Goal: Task Accomplishment & Management: Use online tool/utility

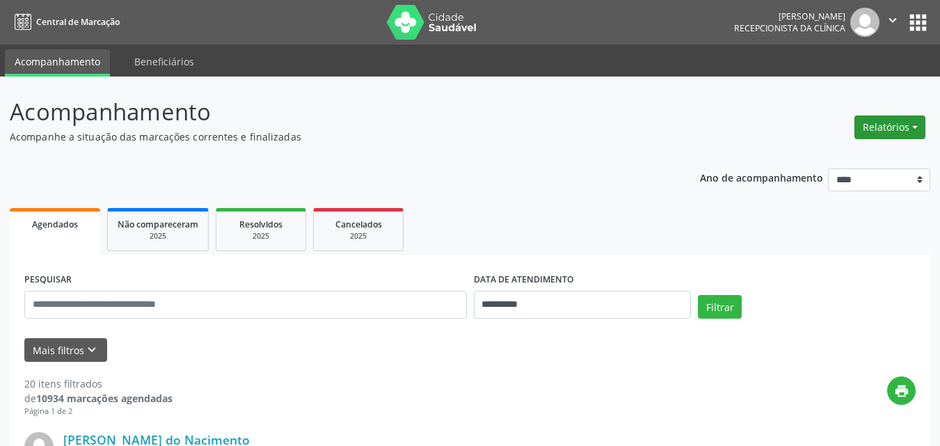
click at [751, 120] on button "Relatórios" at bounding box center [889, 127] width 71 height 24
click at [751, 154] on link "Agendamentos" at bounding box center [851, 156] width 150 height 19
select select "*"
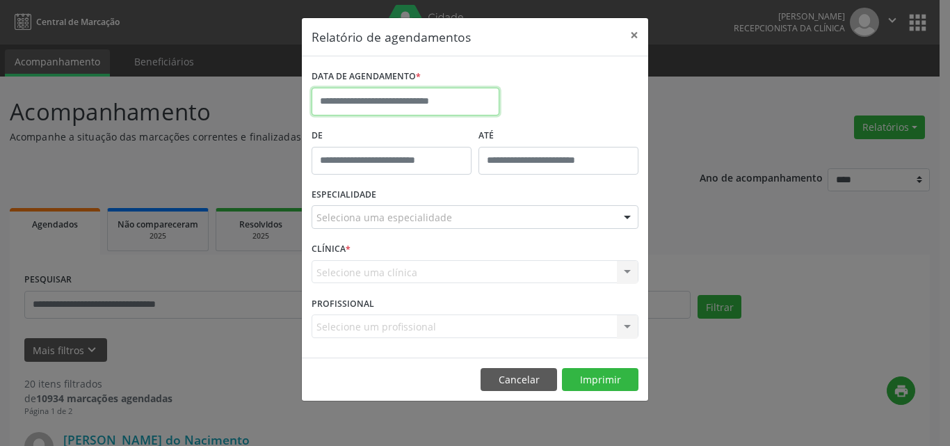
click at [418, 95] on input "text" at bounding box center [406, 102] width 188 height 28
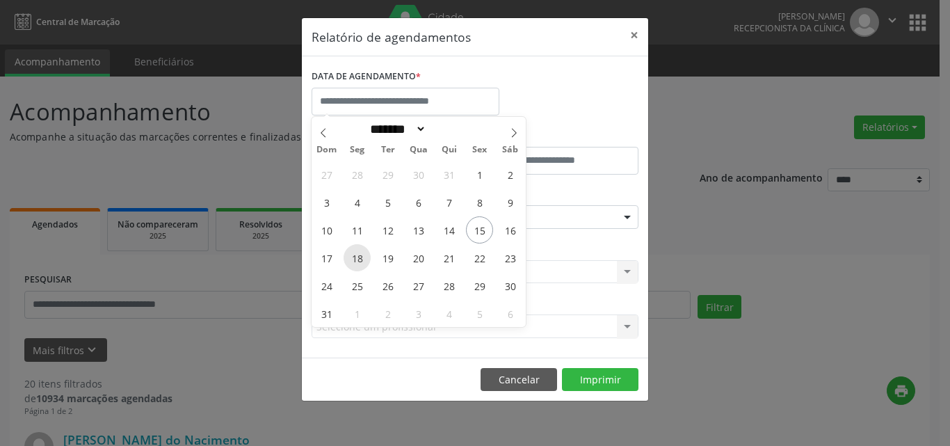
click at [359, 259] on span "18" at bounding box center [357, 257] width 27 height 27
type input "**********"
click at [330, 258] on span "17" at bounding box center [326, 257] width 27 height 27
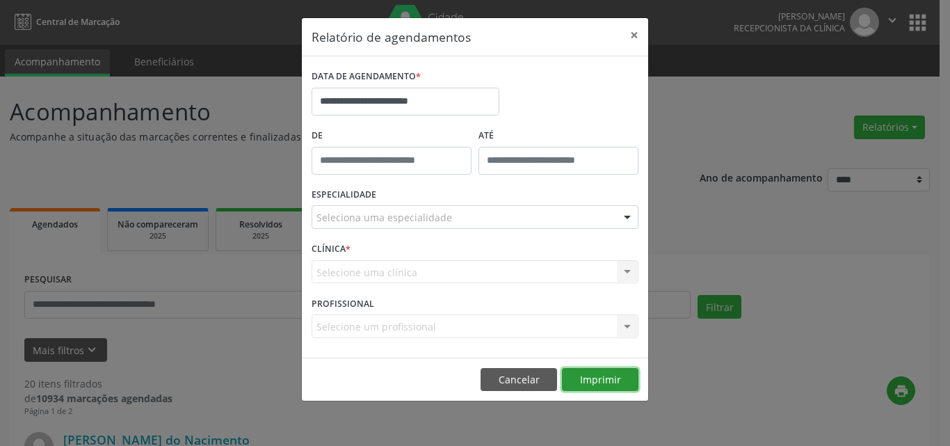
click at [600, 337] on button "Imprimir" at bounding box center [600, 380] width 77 height 24
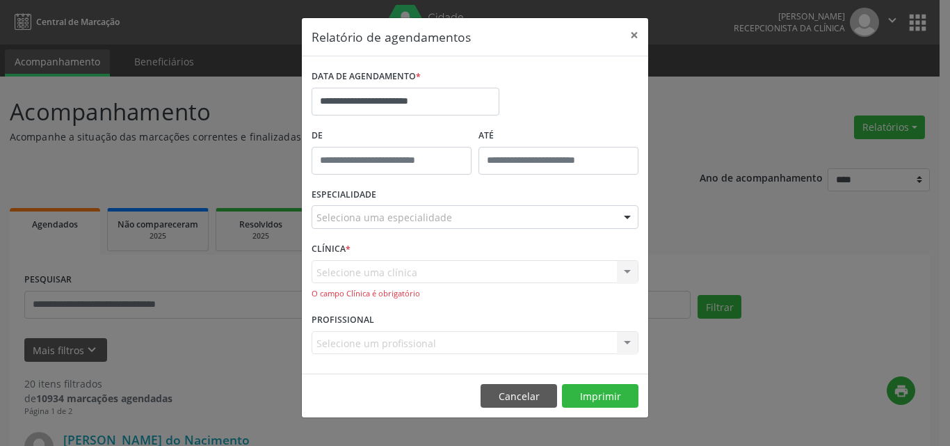
click at [452, 221] on div "Seleciona uma especialidade" at bounding box center [475, 217] width 327 height 24
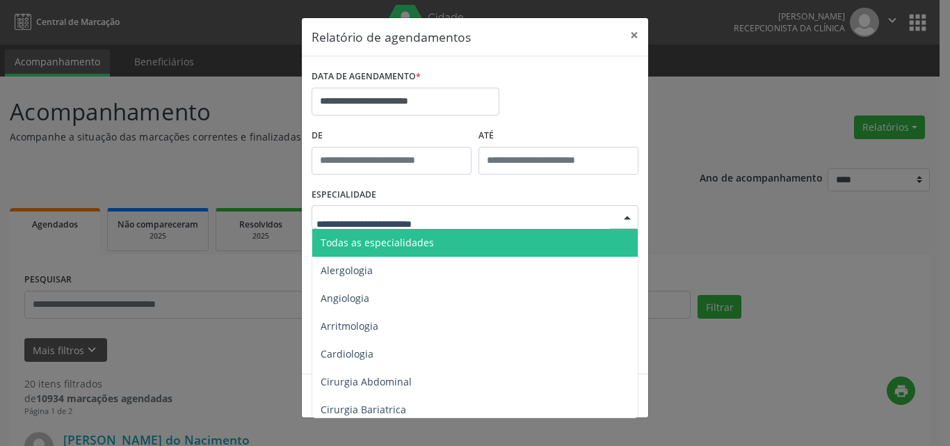
click at [449, 241] on span "Todas as especialidades" at bounding box center [476, 243] width 328 height 28
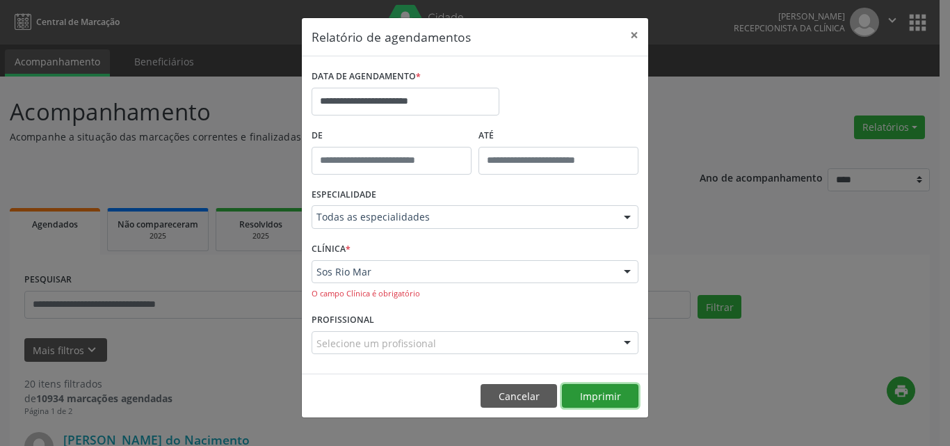
click at [602, 337] on button "Imprimir" at bounding box center [600, 396] width 77 height 24
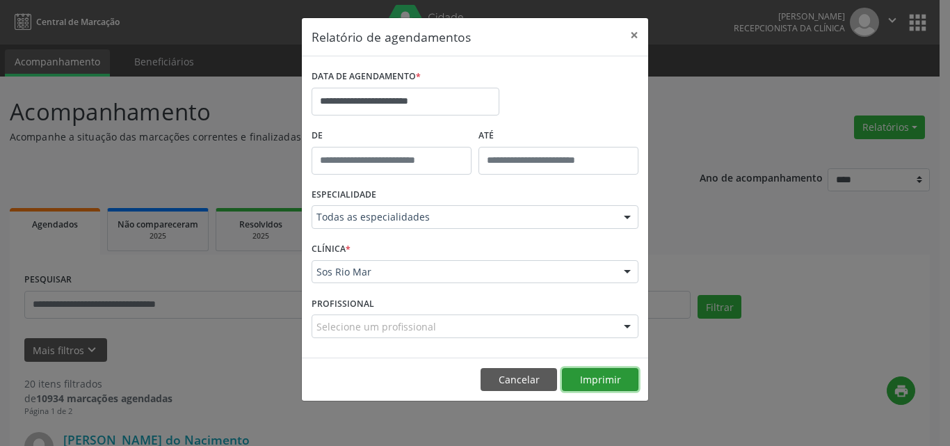
click at [602, 337] on button "Imprimir" at bounding box center [600, 380] width 77 height 24
drag, startPoint x: 523, startPoint y: 376, endPoint x: 264, endPoint y: 329, distance: 263.7
click at [523, 337] on button "Cancelar" at bounding box center [519, 380] width 77 height 24
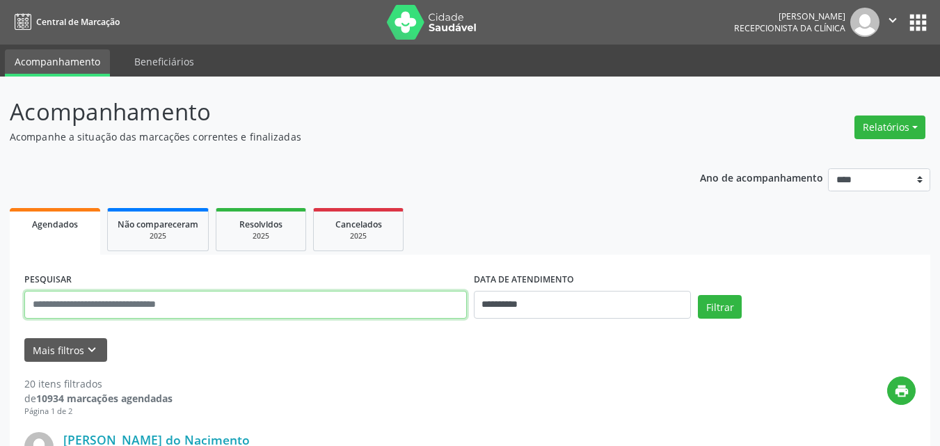
click at [166, 314] on input "text" at bounding box center [245, 305] width 442 height 28
paste input "**********"
type input "**********"
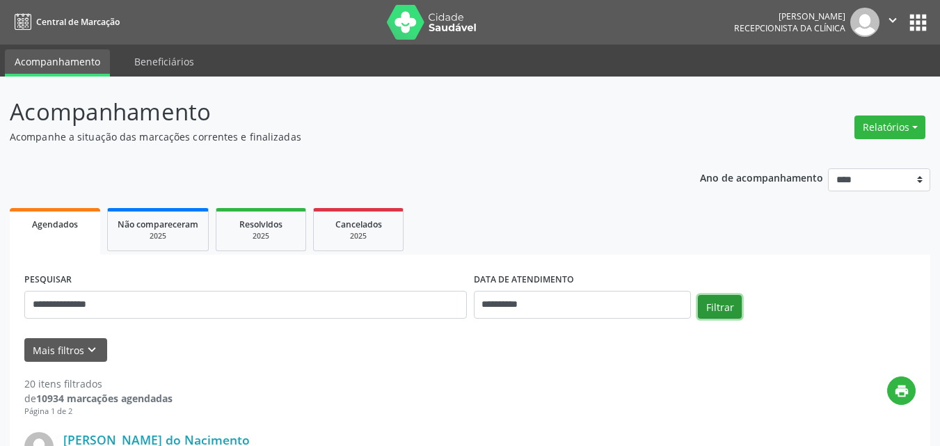
click at [713, 302] on button "Filtrar" at bounding box center [720, 307] width 44 height 24
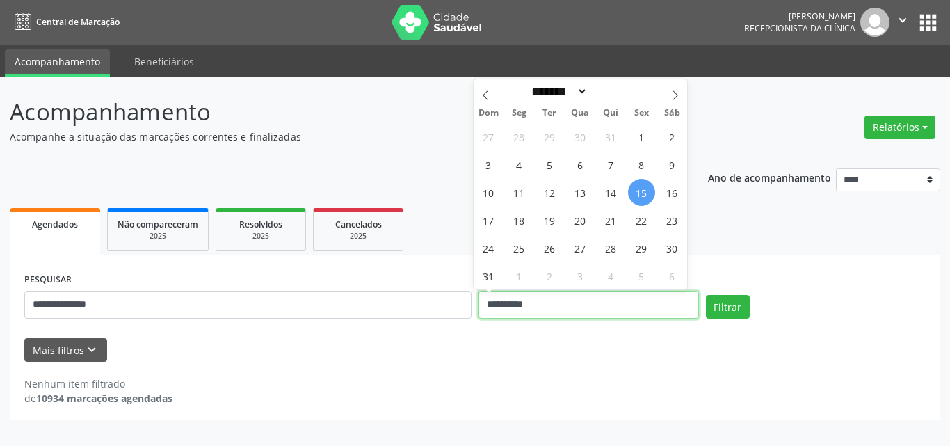
click at [576, 296] on input "**********" at bounding box center [589, 305] width 220 height 28
click at [522, 220] on span "18" at bounding box center [519, 220] width 27 height 27
type input "**********"
click at [538, 224] on span "19" at bounding box center [549, 220] width 27 height 27
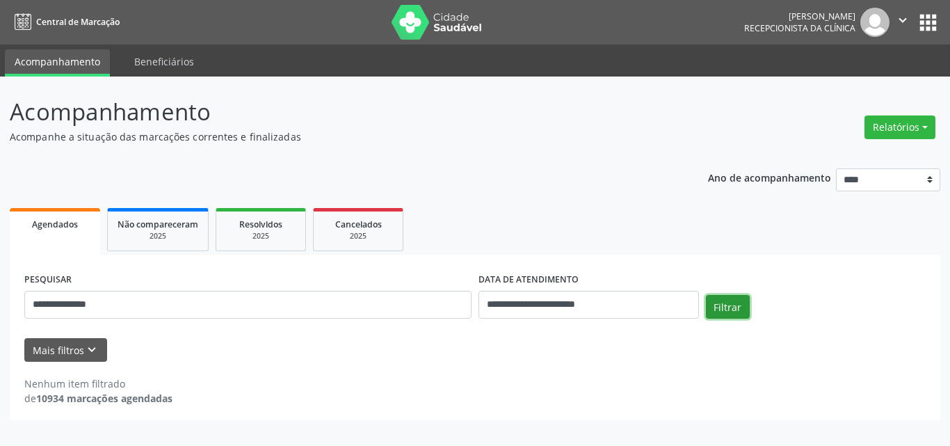
click at [727, 306] on button "Filtrar" at bounding box center [728, 307] width 44 height 24
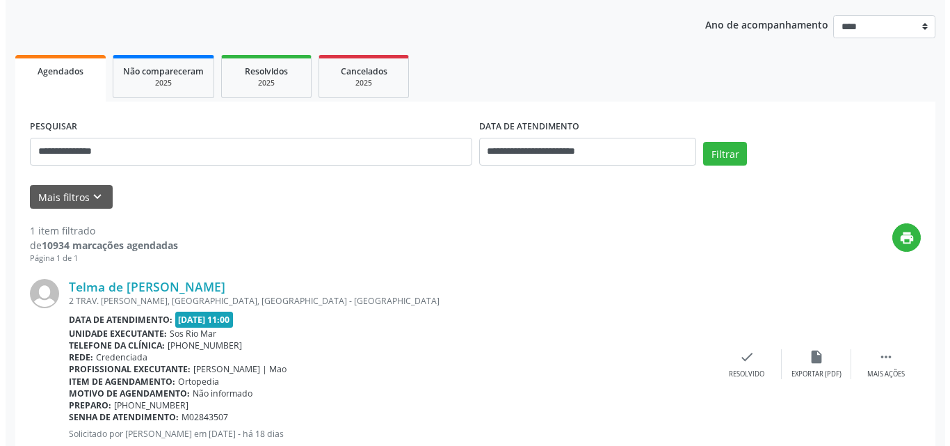
scroll to position [195, 0]
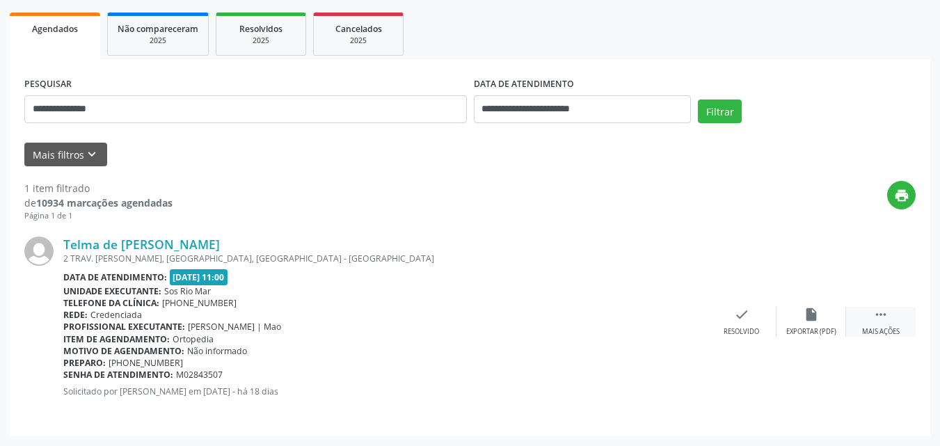
click at [751, 319] on icon "" at bounding box center [880, 314] width 15 height 15
click at [741, 316] on icon "cancel" at bounding box center [741, 314] width 15 height 15
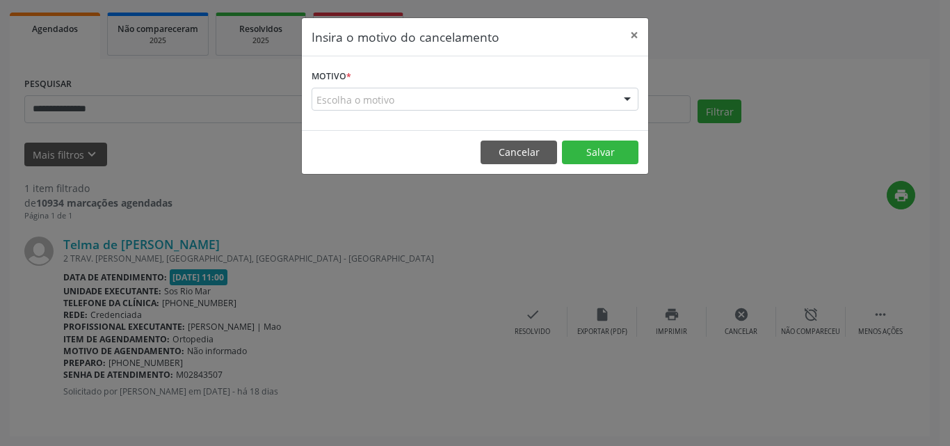
click at [467, 95] on div "Escolha o motivo" at bounding box center [475, 100] width 327 height 24
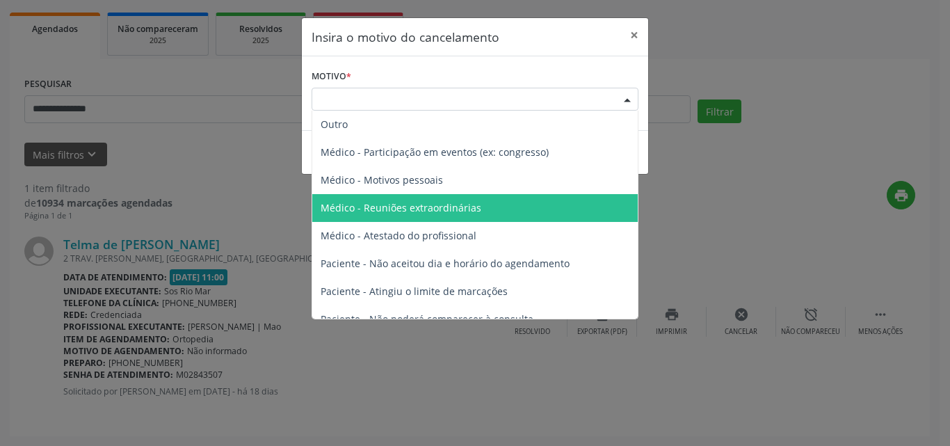
click at [481, 211] on span "Médico - Reuniões extraordinárias" at bounding box center [475, 208] width 326 height 28
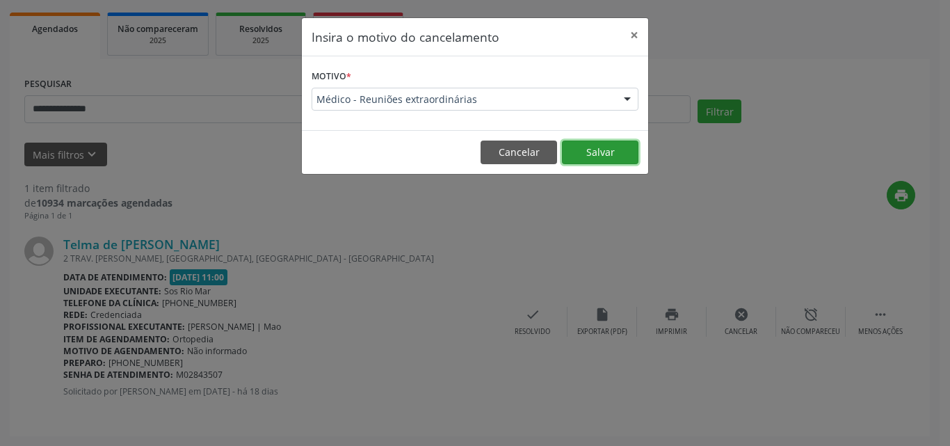
click at [602, 152] on button "Salvar" at bounding box center [600, 152] width 77 height 24
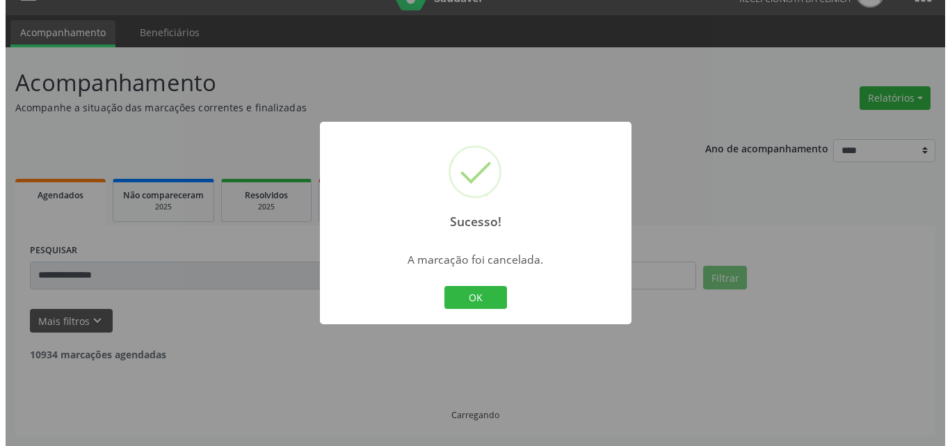
scroll to position [0, 0]
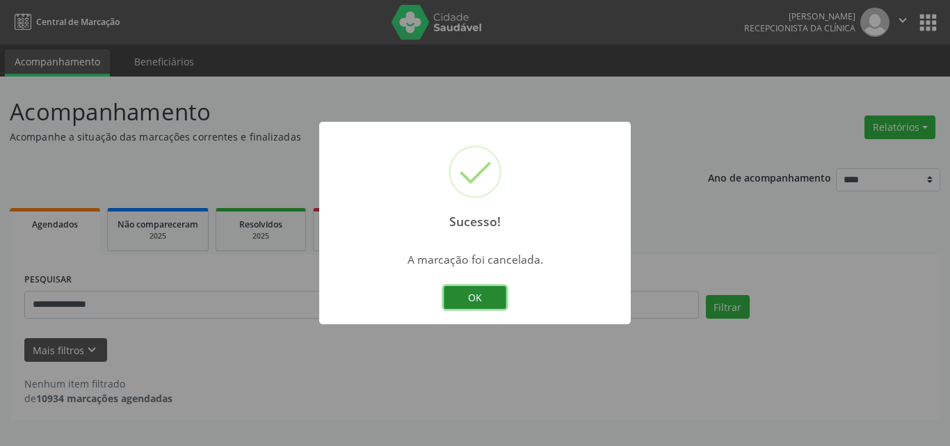
click at [476, 298] on button "OK" at bounding box center [475, 298] width 63 height 24
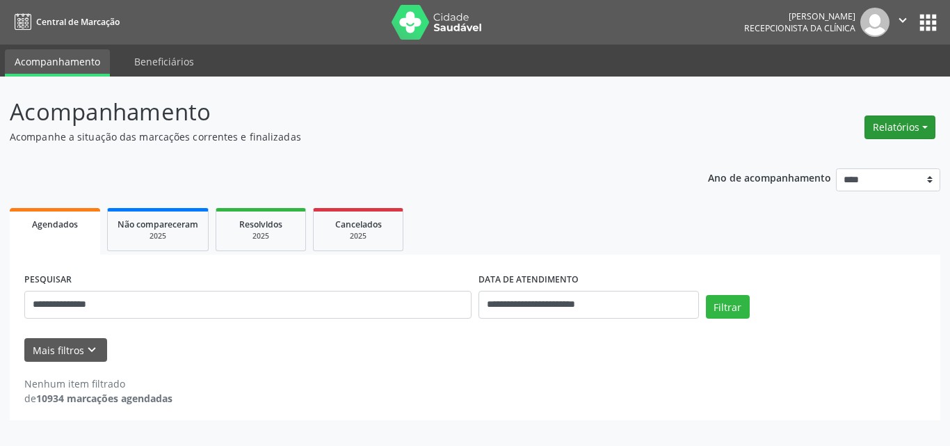
click at [751, 116] on button "Relatórios" at bounding box center [900, 127] width 71 height 24
click at [751, 163] on link "Agendamentos" at bounding box center [862, 156] width 150 height 19
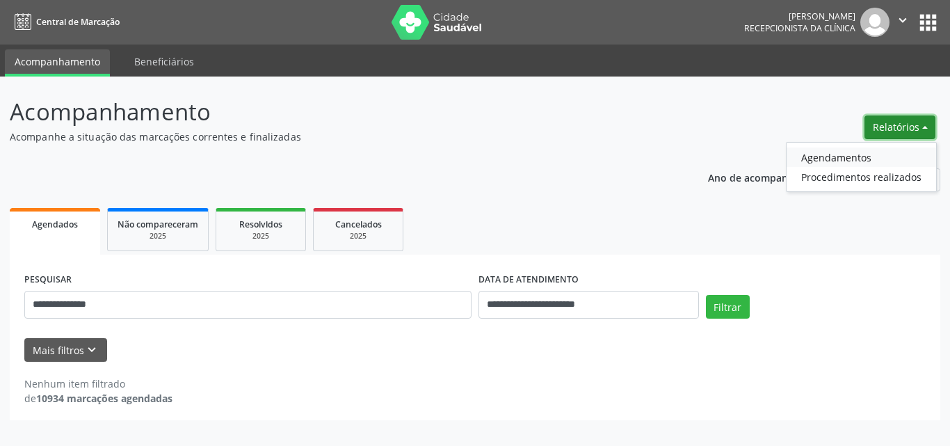
select select "*"
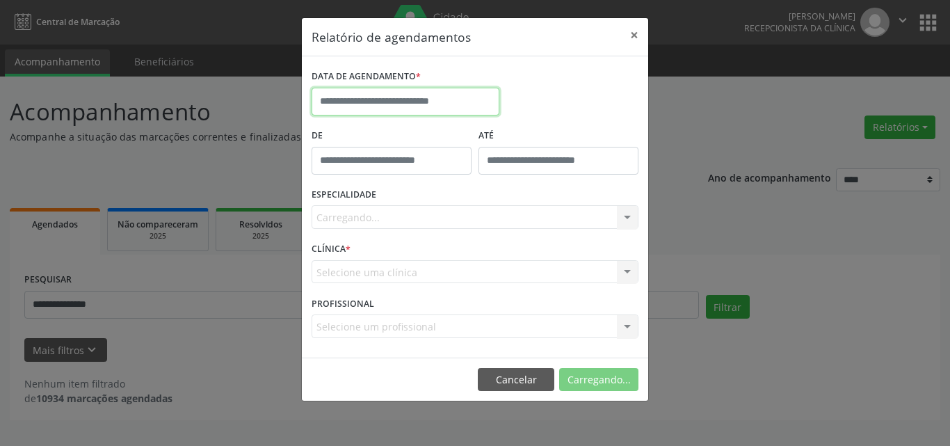
click at [410, 99] on input "text" at bounding box center [406, 102] width 188 height 28
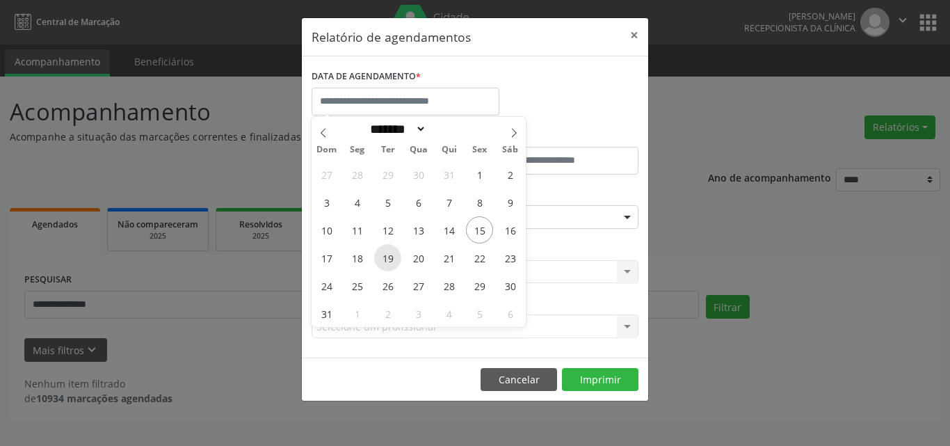
click at [396, 264] on span "19" at bounding box center [387, 257] width 27 height 27
type input "**********"
click at [426, 257] on span "20" at bounding box center [418, 257] width 27 height 27
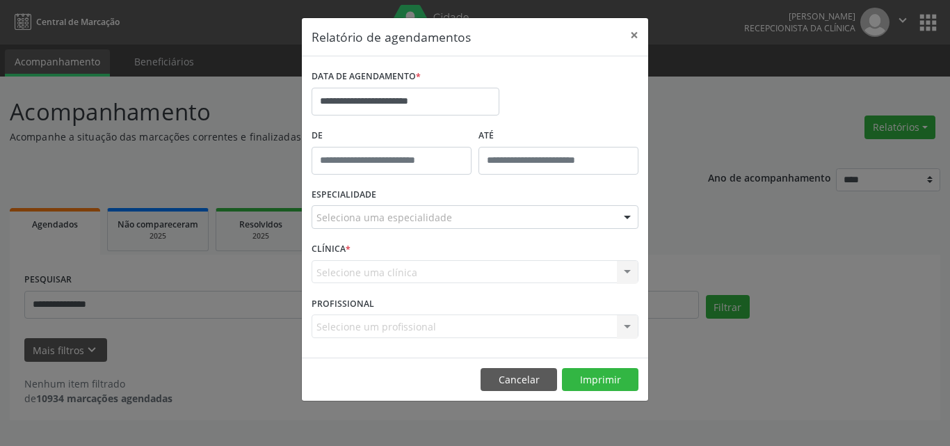
click at [500, 218] on div "Seleciona uma especialidade" at bounding box center [475, 217] width 327 height 24
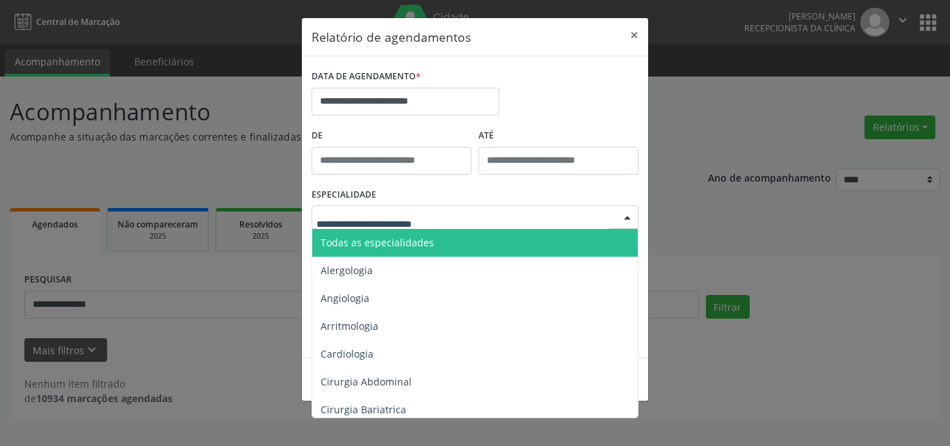
click at [505, 239] on span "Todas as especialidades" at bounding box center [476, 243] width 328 height 28
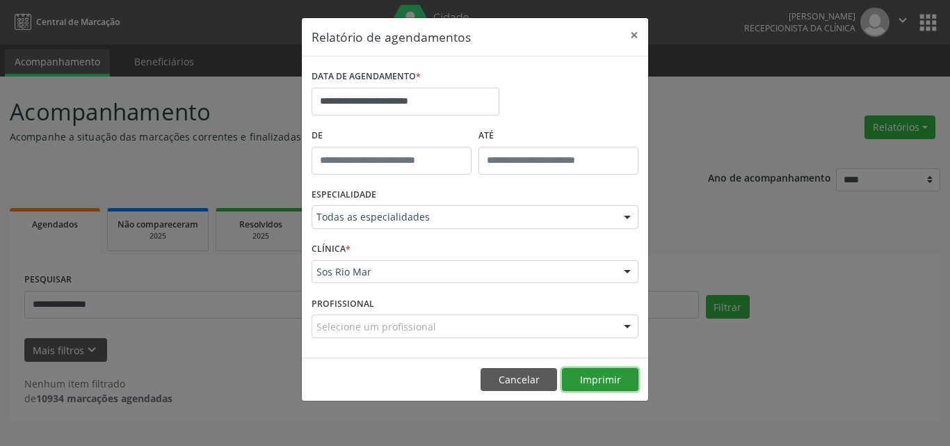
click at [597, 337] on button "Imprimir" at bounding box center [600, 380] width 77 height 24
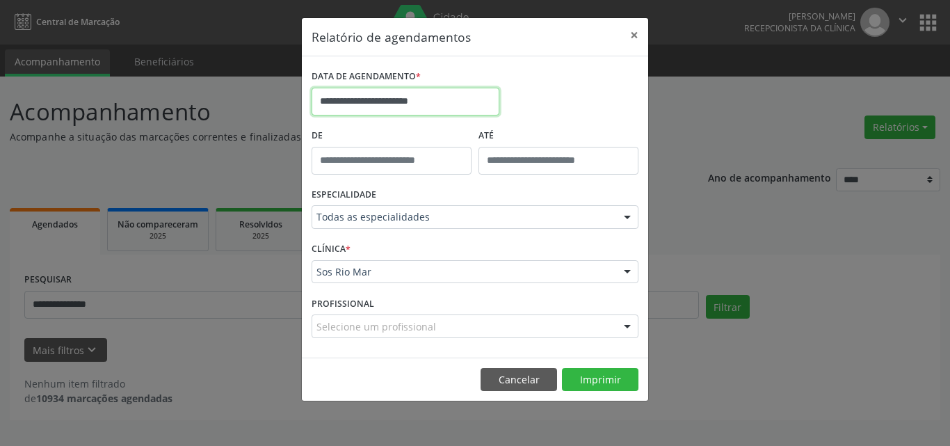
click at [410, 99] on input "**********" at bounding box center [406, 102] width 188 height 28
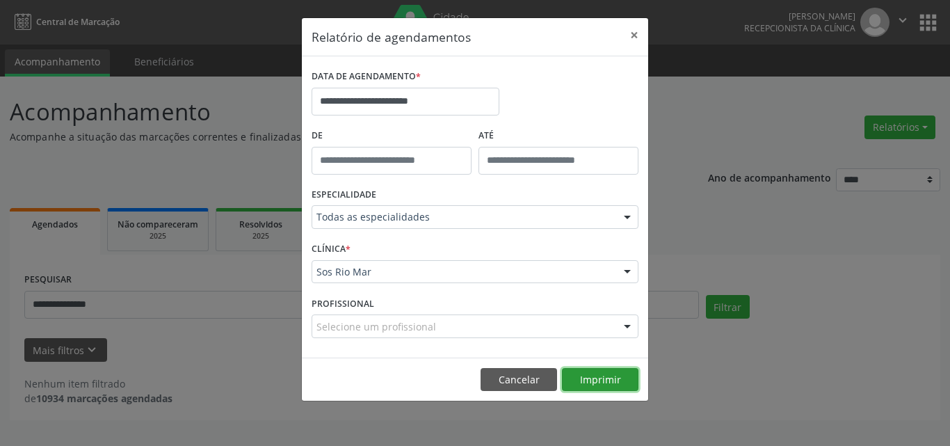
click at [593, 337] on button "Imprimir" at bounding box center [600, 380] width 77 height 24
